Goal: Find specific page/section: Find specific page/section

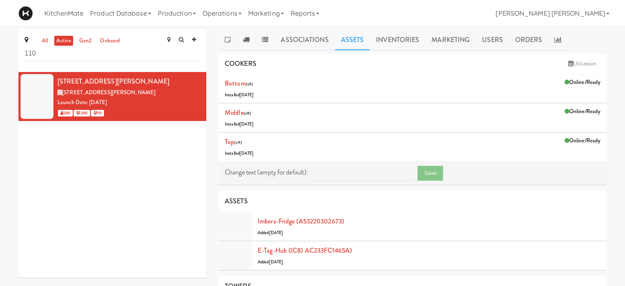
click at [128, 174] on div "[STREET_ADDRESS][PERSON_NAME] (110SHEPPARD) [STREET_ADDRESS][PERSON_NAME] Launc…" at bounding box center [112, 175] width 188 height 206
click at [64, 50] on input "110" at bounding box center [112, 53] width 175 height 15
type input "1"
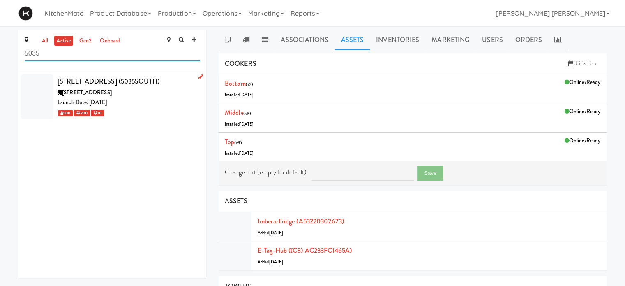
type input "5035"
click at [85, 86] on div "[STREET_ADDRESS] (5035SOUTH)" at bounding box center [129, 81] width 143 height 12
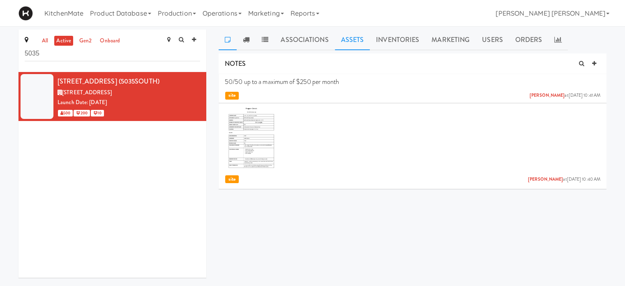
click at [350, 33] on link "Assets" at bounding box center [352, 40] width 35 height 21
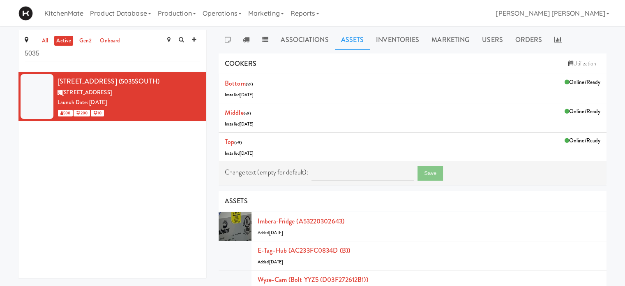
click at [62, 202] on div "[STREET_ADDRESS] (5035SOUTH) [STREET_ADDRESS] Date: [DATE] 500 200 10" at bounding box center [112, 175] width 188 height 206
drag, startPoint x: 55, startPoint y: 55, endPoint x: 0, endPoint y: 50, distance: 54.9
click at [0, 50] on div "all active gen2 onboard 5035 [STREET_ADDRESS] (5035SOUTH) [STREET_ADDRESS] Date…" at bounding box center [312, 275] width 625 height 490
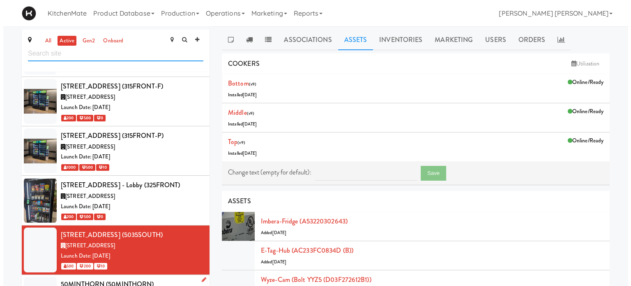
scroll to position [538, 0]
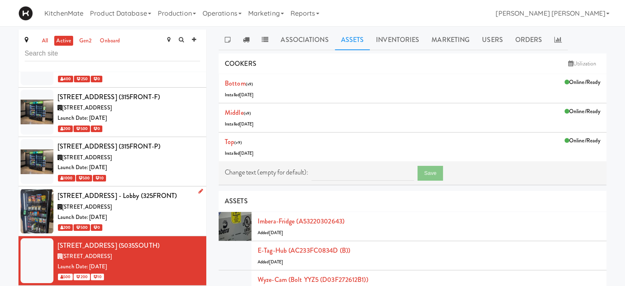
click at [97, 189] on div "[STREET_ADDRESS] - Lobby (325FRONT)" at bounding box center [129, 195] width 143 height 12
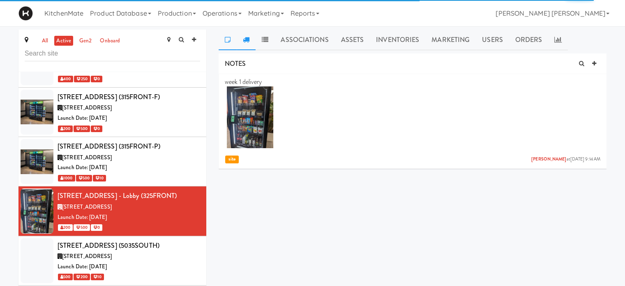
click at [246, 37] on icon at bounding box center [246, 39] width 7 height 7
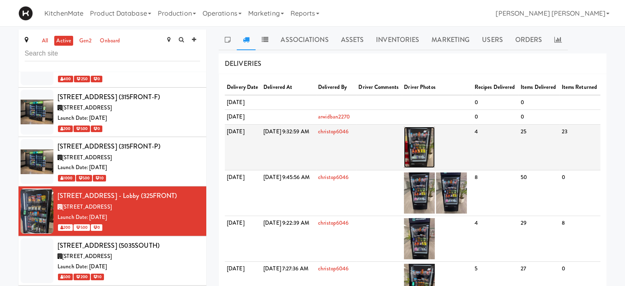
click at [434, 168] on img at bounding box center [419, 147] width 31 height 41
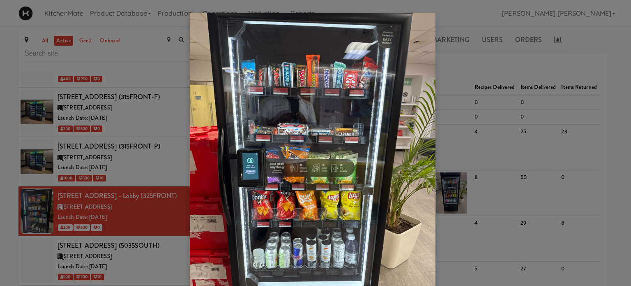
click at [0, 150] on div at bounding box center [315, 143] width 631 height 286
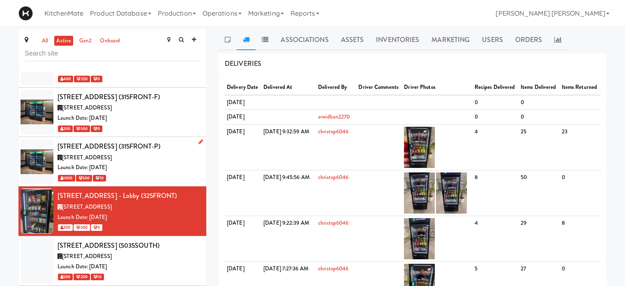
click at [38, 139] on div at bounding box center [37, 161] width 33 height 45
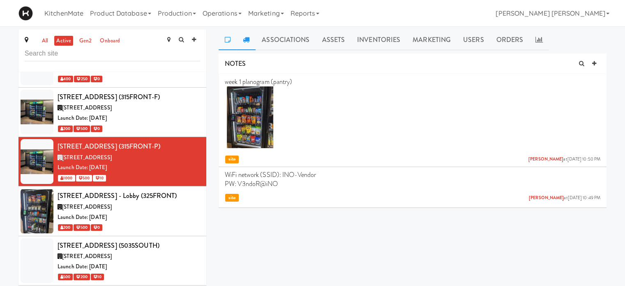
click at [247, 38] on icon at bounding box center [246, 39] width 7 height 7
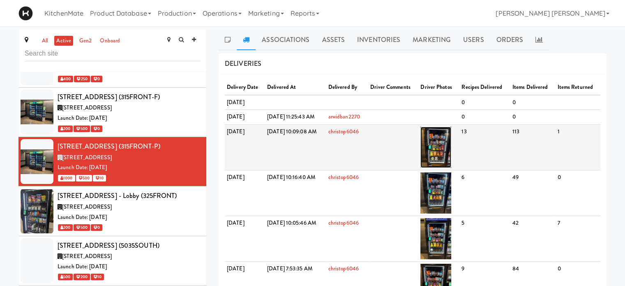
click at [451, 154] on img at bounding box center [435, 147] width 31 height 41
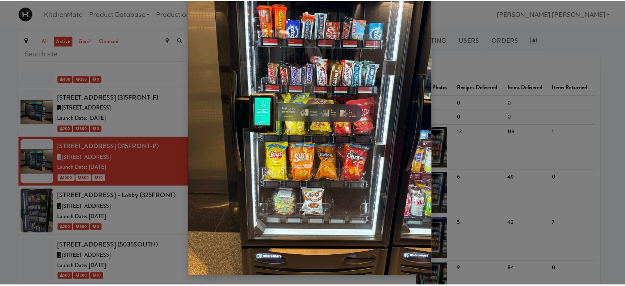
scroll to position [67, 0]
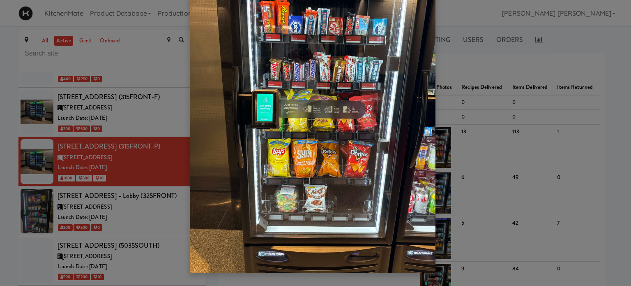
click at [0, 83] on div at bounding box center [315, 143] width 631 height 286
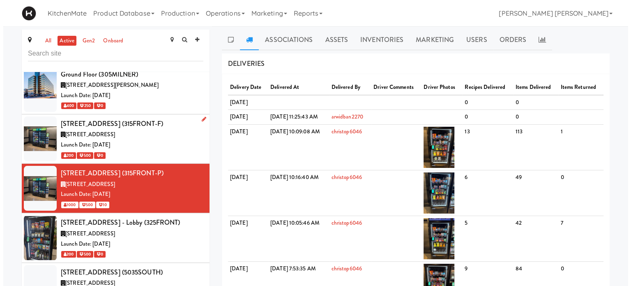
scroll to position [496, 0]
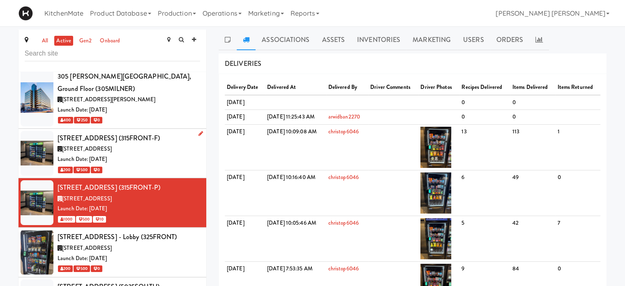
click at [37, 131] on div at bounding box center [37, 153] width 33 height 45
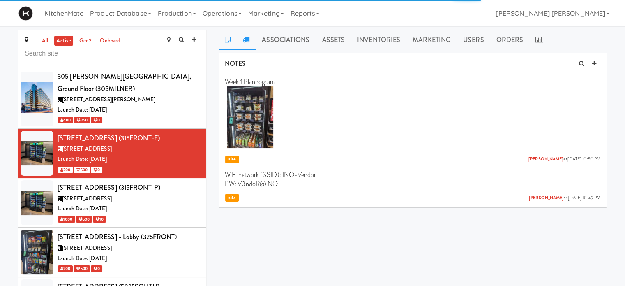
click at [246, 38] on icon at bounding box center [246, 39] width 7 height 7
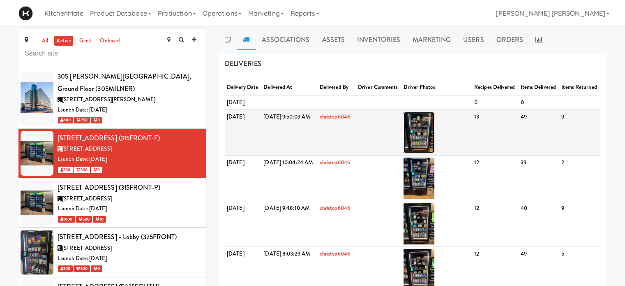
click at [434, 153] on img at bounding box center [419, 132] width 31 height 41
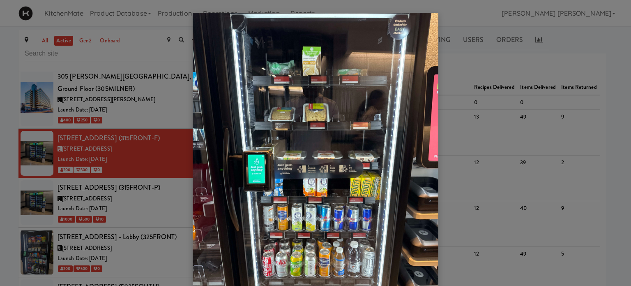
click at [485, 102] on div at bounding box center [315, 143] width 631 height 286
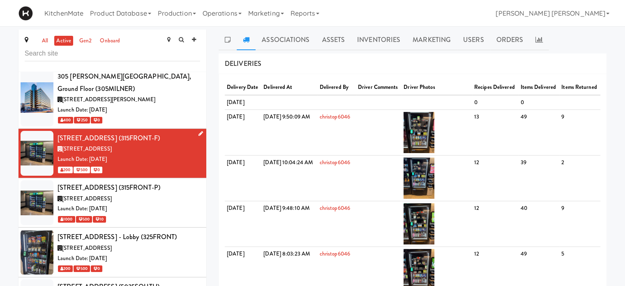
click at [199, 131] on icon at bounding box center [201, 133] width 5 height 5
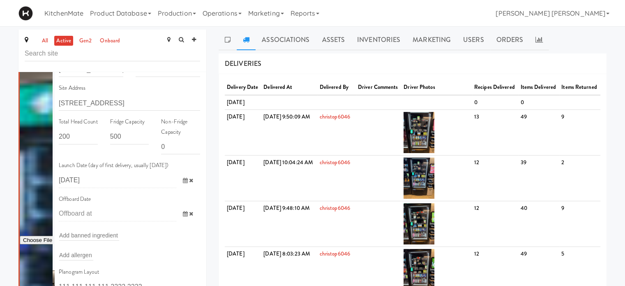
scroll to position [620, 0]
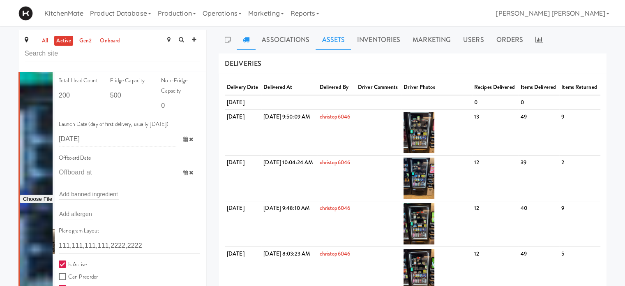
click at [330, 36] on link "Assets" at bounding box center [333, 40] width 35 height 21
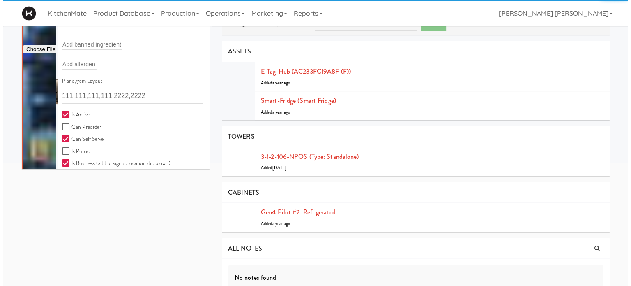
scroll to position [164, 0]
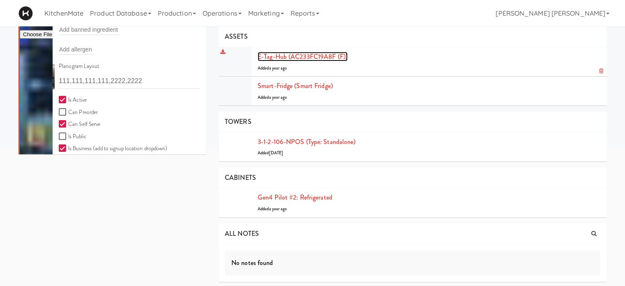
click at [316, 53] on link "E-tag-hub (AC233FC19A8F (F))" at bounding box center [303, 56] width 90 height 9
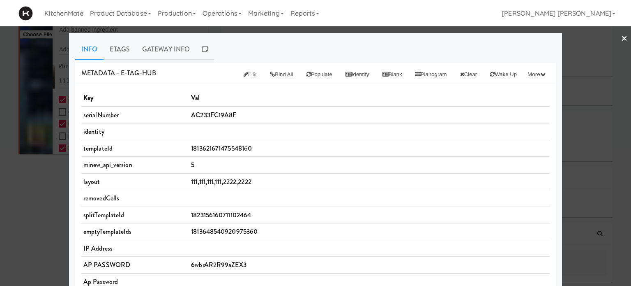
click at [0, 184] on div at bounding box center [315, 143] width 631 height 286
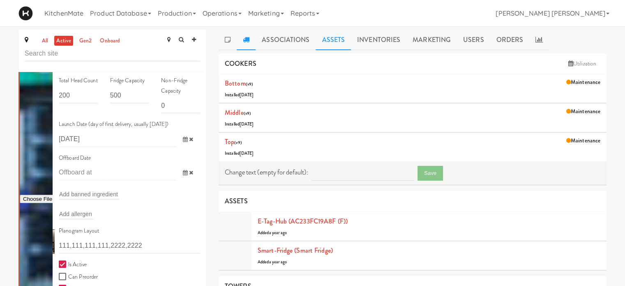
click at [244, 42] on link at bounding box center [246, 40] width 19 height 21
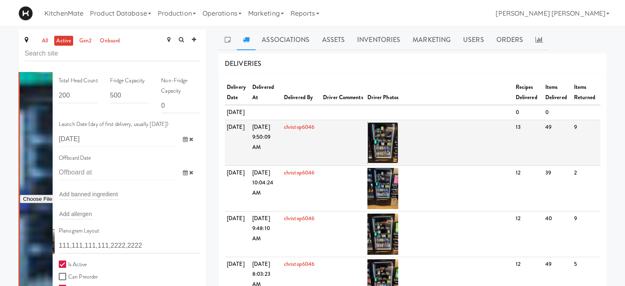
click at [387, 157] on img at bounding box center [382, 142] width 31 height 41
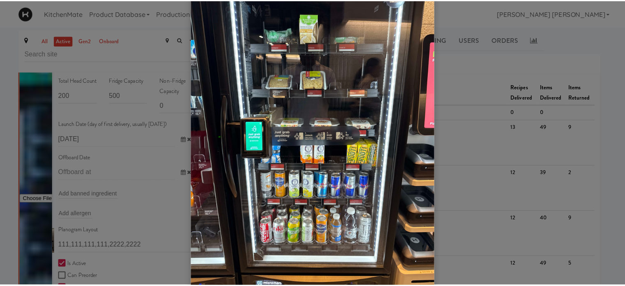
scroll to position [67, 0]
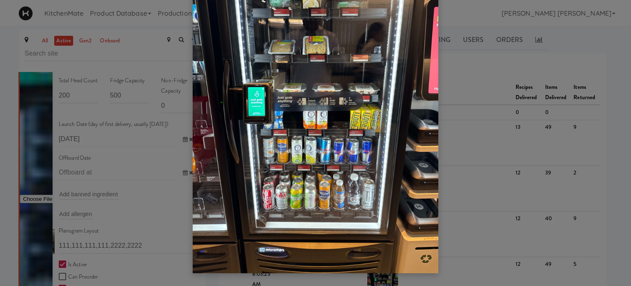
click at [0, 130] on div at bounding box center [315, 143] width 631 height 286
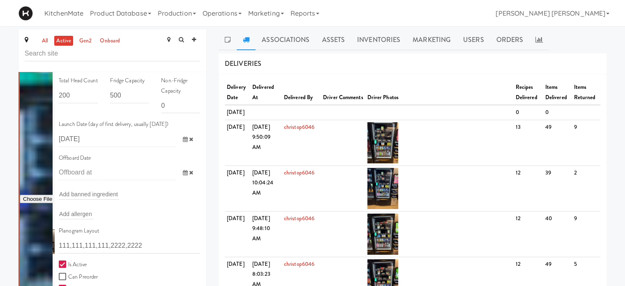
click at [62, 42] on link "active" at bounding box center [63, 41] width 19 height 10
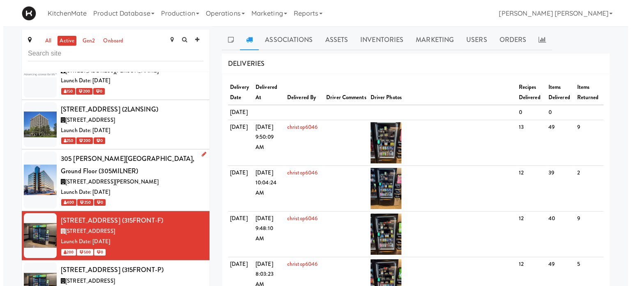
scroll to position [373, 0]
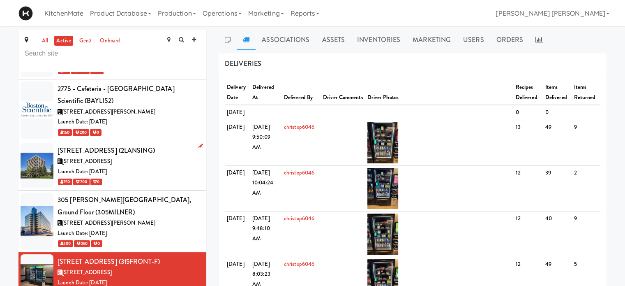
click at [87, 157] on span "[STREET_ADDRESS]" at bounding box center [87, 161] width 50 height 8
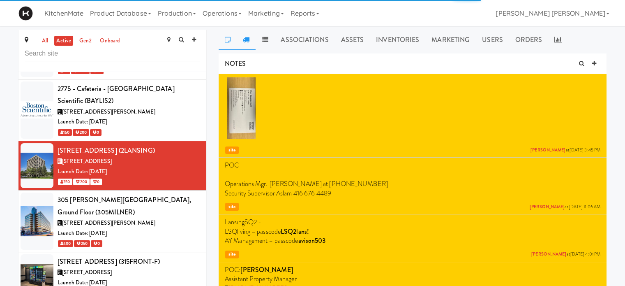
click at [245, 39] on icon at bounding box center [246, 39] width 7 height 7
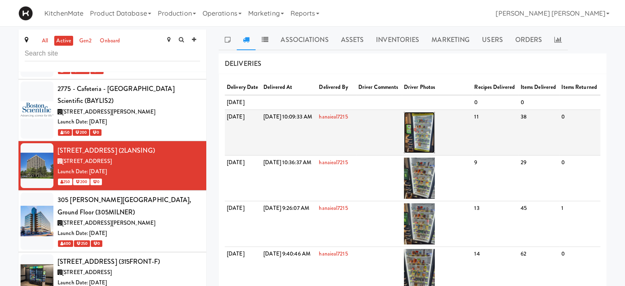
click at [435, 143] on img at bounding box center [419, 132] width 31 height 41
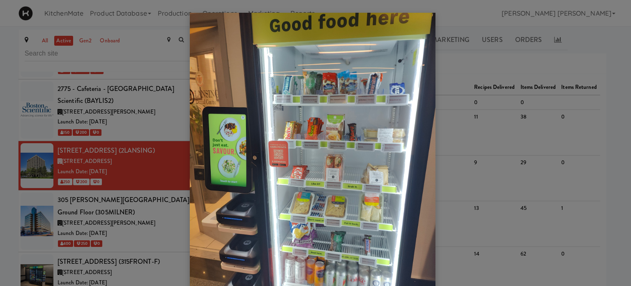
click at [0, 130] on div at bounding box center [315, 143] width 631 height 286
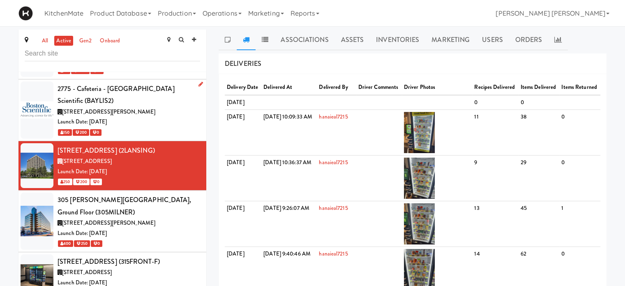
click at [38, 88] on div at bounding box center [37, 109] width 33 height 57
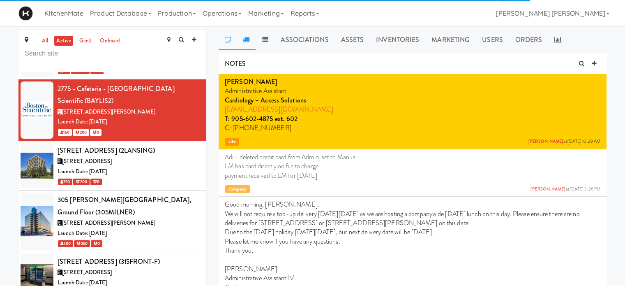
click at [245, 34] on link at bounding box center [246, 40] width 19 height 21
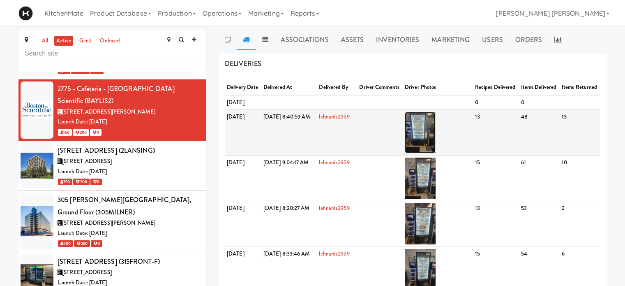
click at [436, 153] on img at bounding box center [420, 132] width 31 height 41
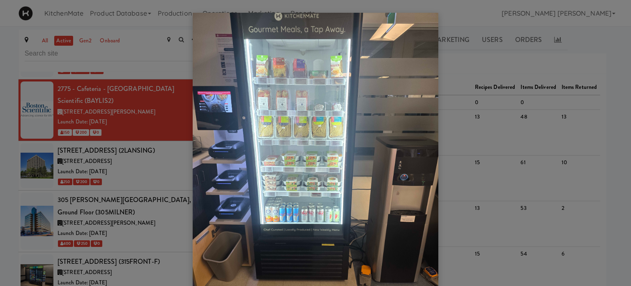
click at [0, 112] on div at bounding box center [315, 143] width 631 height 286
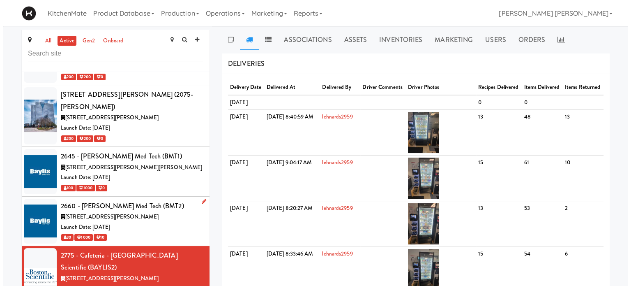
scroll to position [168, 0]
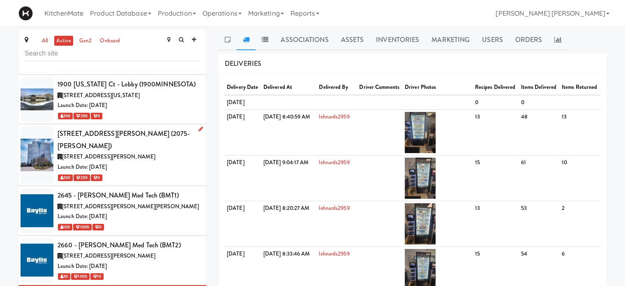
click at [115, 152] on span "[STREET_ADDRESS][PERSON_NAME]" at bounding box center [108, 156] width 93 height 8
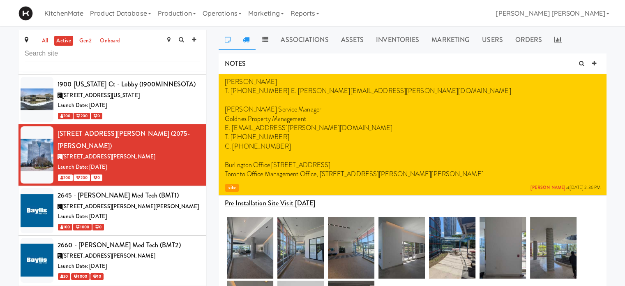
click at [244, 39] on icon at bounding box center [246, 39] width 7 height 7
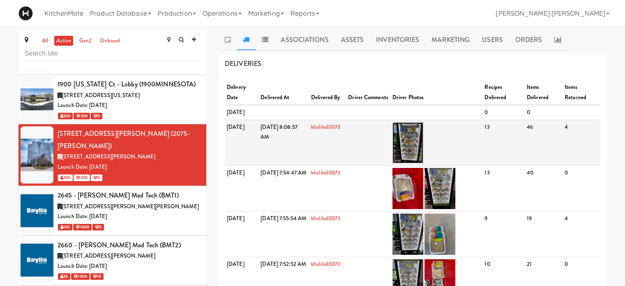
click at [423, 149] on img at bounding box center [408, 142] width 31 height 41
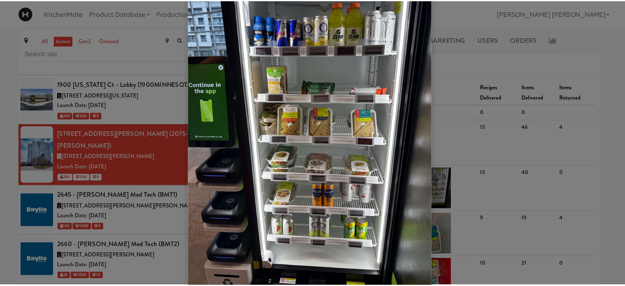
scroll to position [26, 0]
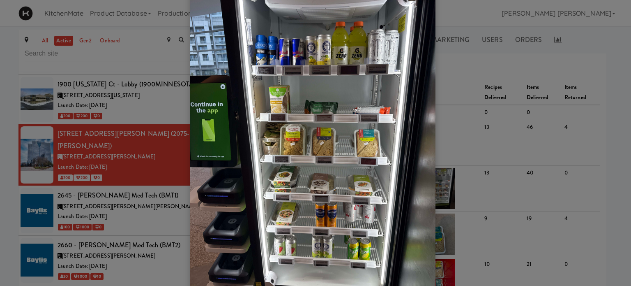
click at [0, 184] on div at bounding box center [315, 143] width 631 height 286
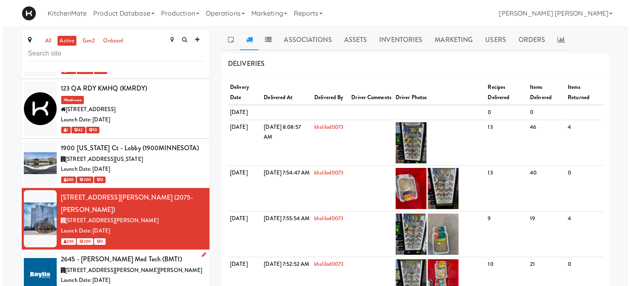
scroll to position [85, 0]
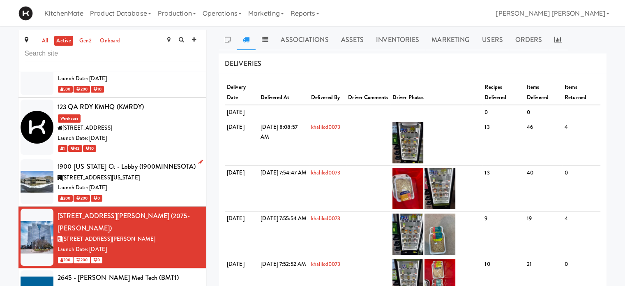
click at [100, 160] on div "1900 [US_STATE] Ct - Lobby (1900MINNESOTA)" at bounding box center [129, 166] width 143 height 12
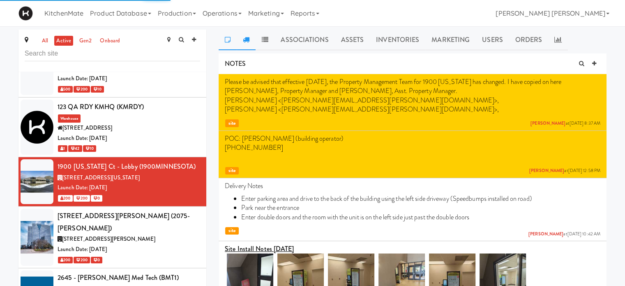
click at [243, 44] on link at bounding box center [246, 40] width 19 height 21
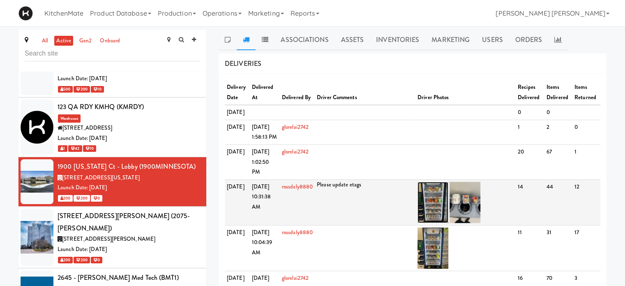
click at [436, 223] on img at bounding box center [433, 202] width 31 height 41
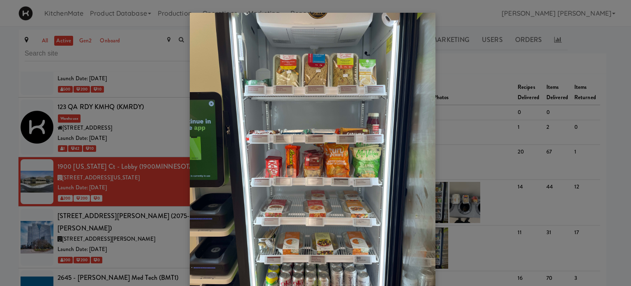
click at [0, 139] on div at bounding box center [315, 143] width 631 height 286
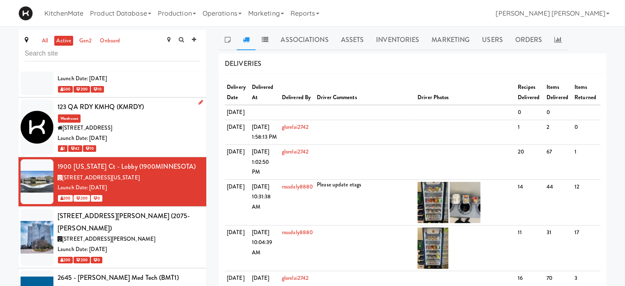
click at [129, 106] on div "123 QA RDY KMHQ (KMRDY) Warehouse [STREET_ADDRESS] Date: [DATE] 1 42 10" at bounding box center [129, 127] width 143 height 53
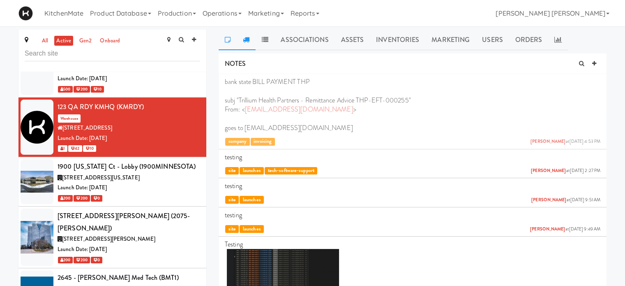
click at [249, 41] on link at bounding box center [246, 40] width 19 height 21
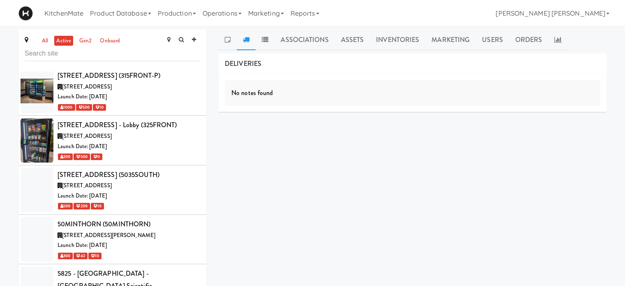
scroll to position [617, 0]
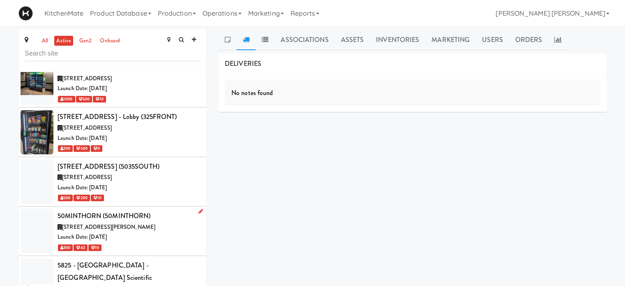
click at [115, 223] on span "[STREET_ADDRESS][PERSON_NAME]" at bounding box center [108, 227] width 93 height 8
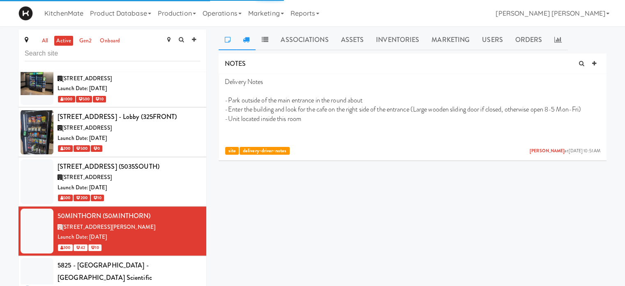
click at [242, 42] on link at bounding box center [246, 40] width 19 height 21
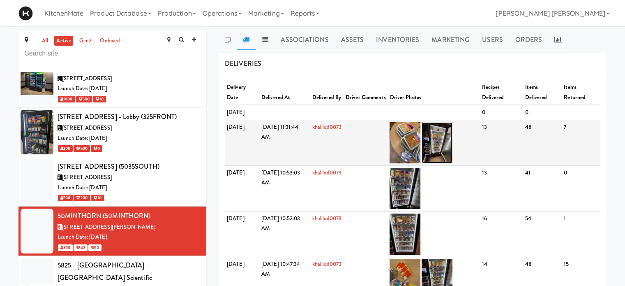
click at [453, 149] on img at bounding box center [437, 142] width 31 height 41
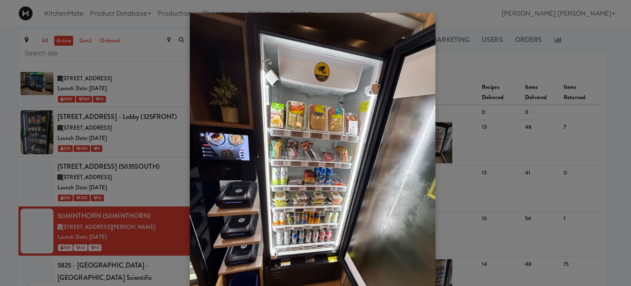
click at [0, 192] on div at bounding box center [315, 143] width 631 height 286
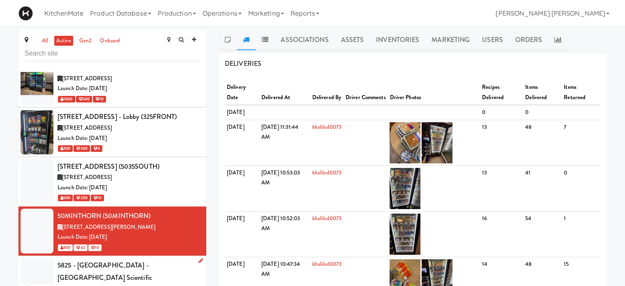
click at [97, 259] on div "5825 - [GEOGRAPHIC_DATA] - [GEOGRAPHIC_DATA] Scientific ([GEOGRAPHIC_DATA])" at bounding box center [129, 277] width 143 height 37
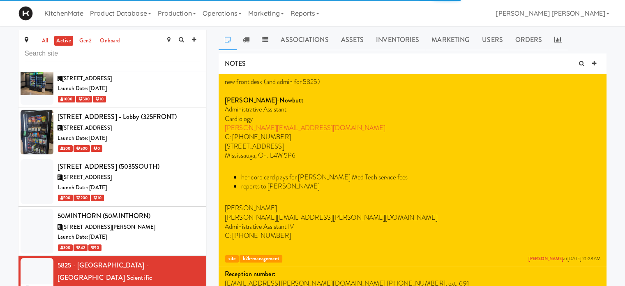
drag, startPoint x: 246, startPoint y: 40, endPoint x: 254, endPoint y: 62, distance: 23.4
click at [246, 40] on icon at bounding box center [246, 39] width 7 height 7
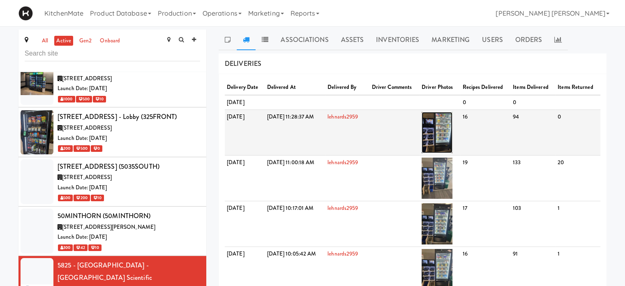
click at [453, 152] on img at bounding box center [437, 132] width 31 height 41
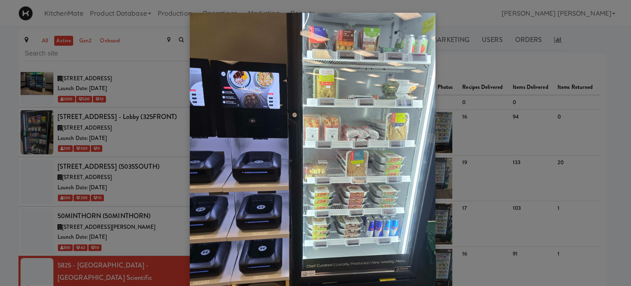
click at [0, 181] on div at bounding box center [315, 143] width 631 height 286
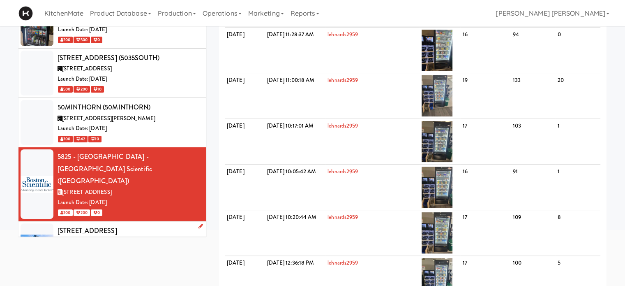
scroll to position [658, 0]
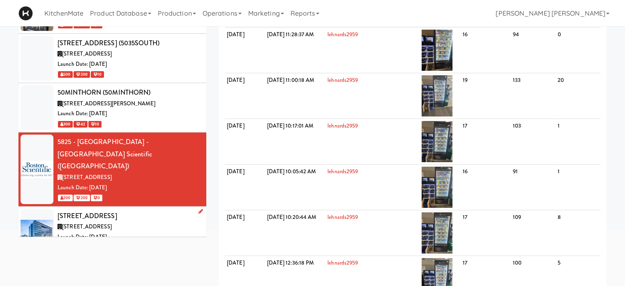
click at [113, 222] on div "[STREET_ADDRESS]" at bounding box center [129, 227] width 143 height 10
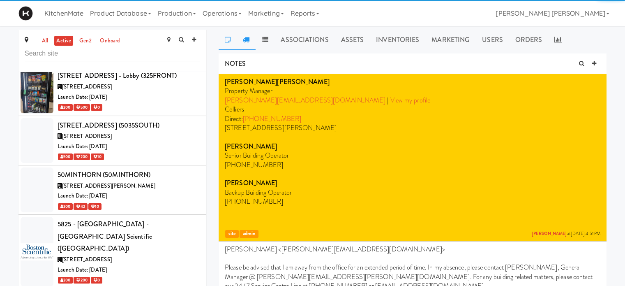
click at [246, 38] on icon at bounding box center [246, 39] width 7 height 7
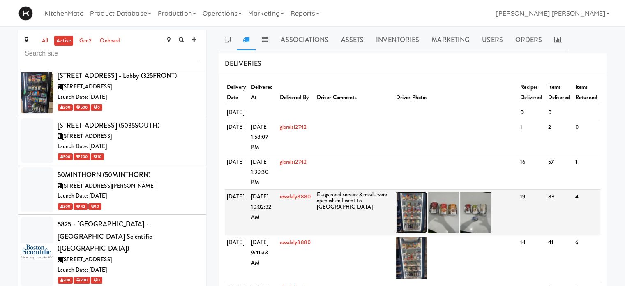
click at [409, 233] on img at bounding box center [411, 212] width 31 height 41
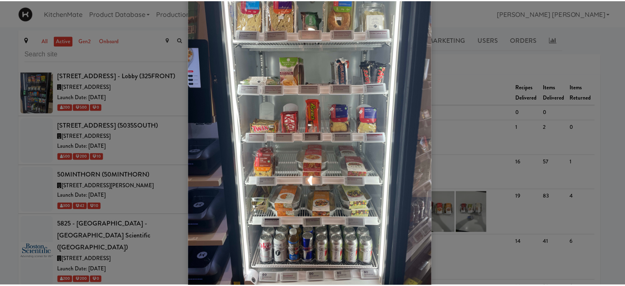
scroll to position [41, 0]
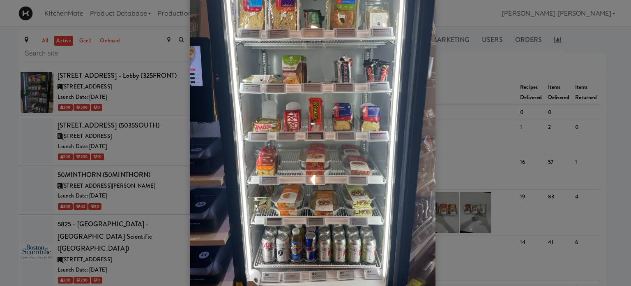
click at [0, 179] on div at bounding box center [315, 143] width 631 height 286
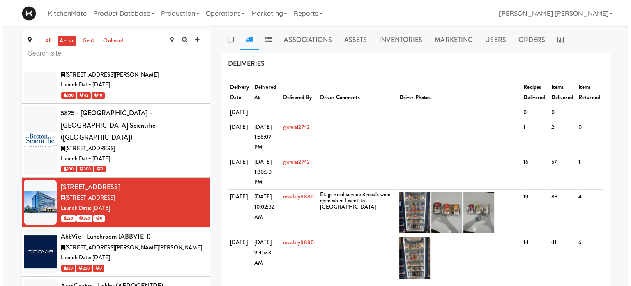
scroll to position [781, 0]
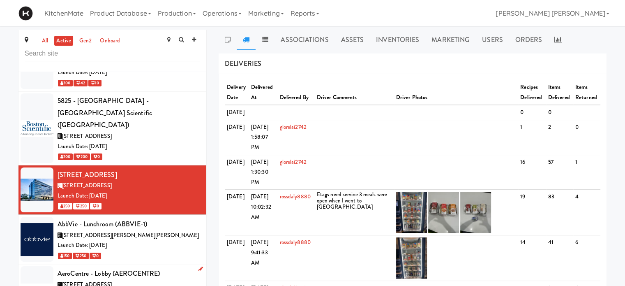
click at [109, 279] on div "[STREET_ADDRESS]" at bounding box center [129, 284] width 143 height 10
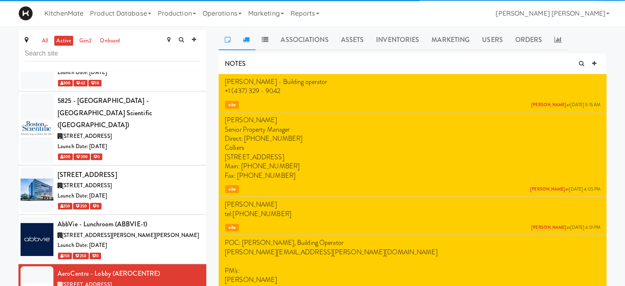
click at [246, 42] on icon at bounding box center [246, 39] width 7 height 7
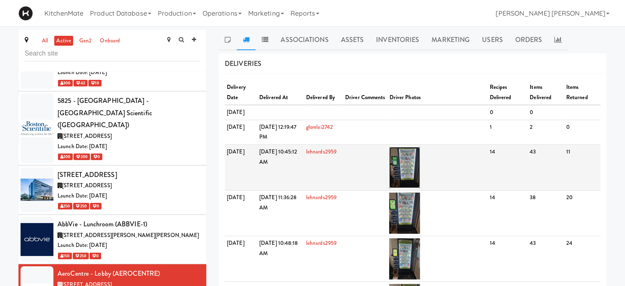
click at [420, 177] on img at bounding box center [404, 167] width 31 height 41
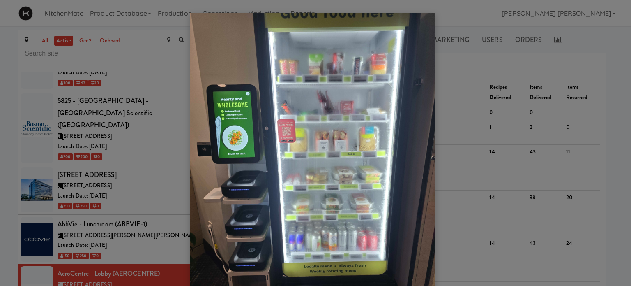
click at [0, 142] on div at bounding box center [315, 143] width 631 height 286
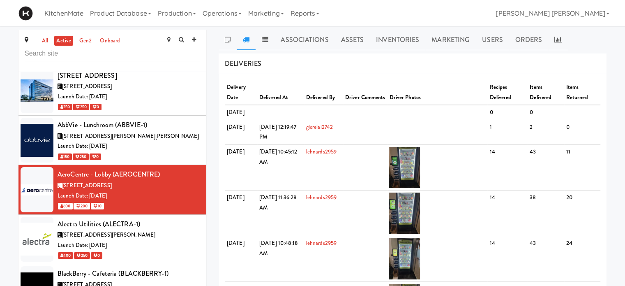
scroll to position [904, 0]
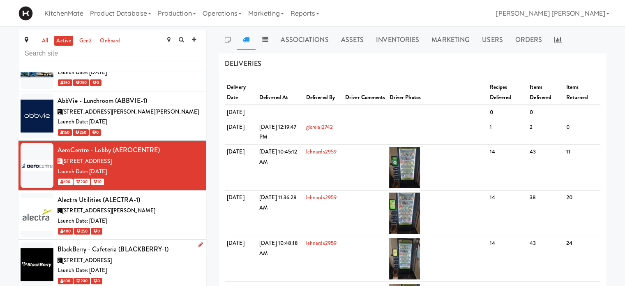
click at [126, 243] on div "BlackBerry - Cafeteria (BLACKBERRY-1)" at bounding box center [129, 249] width 143 height 12
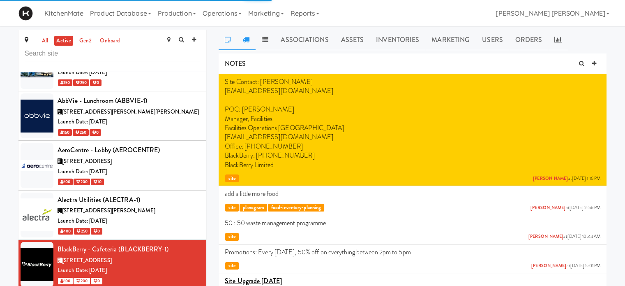
click at [246, 39] on icon at bounding box center [246, 39] width 7 height 7
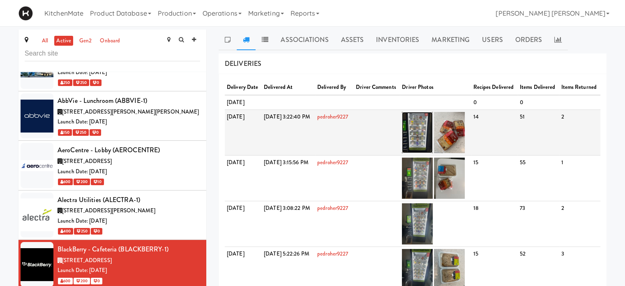
click at [433, 146] on img at bounding box center [417, 132] width 31 height 41
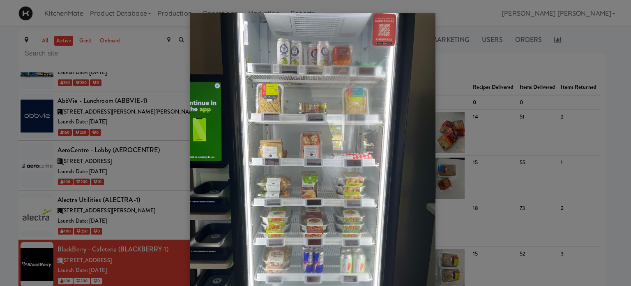
click at [0, 138] on div at bounding box center [315, 143] width 631 height 286
